Goal: Find specific page/section: Find specific page/section

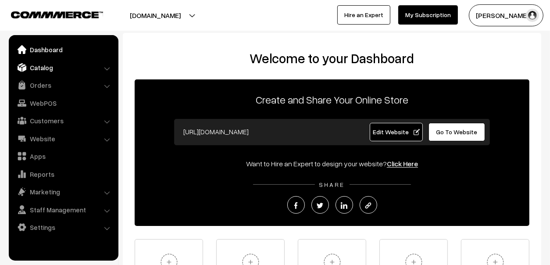
click at [28, 74] on link "Catalog" at bounding box center [63, 68] width 104 height 16
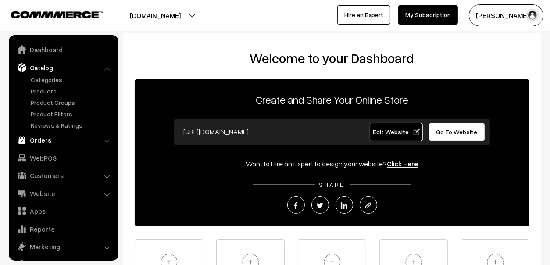
click at [32, 143] on link "Orders" at bounding box center [63, 140] width 104 height 16
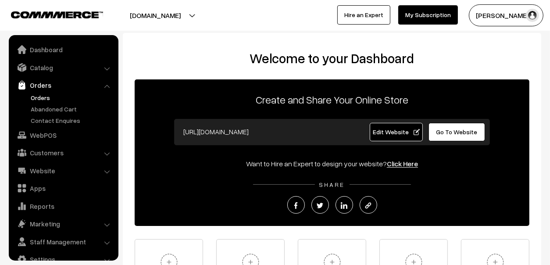
click at [47, 100] on link "Orders" at bounding box center [71, 97] width 87 height 9
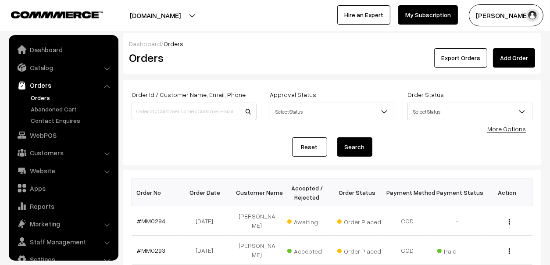
scroll to position [14, 0]
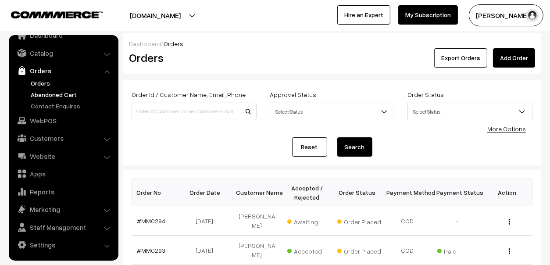
click at [35, 92] on link "Abandoned Cart" at bounding box center [71, 94] width 87 height 9
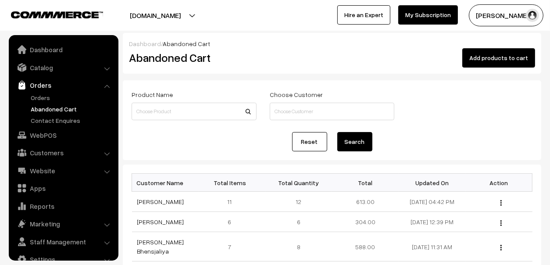
scroll to position [14, 0]
